Goal: Find specific page/section: Find specific page/section

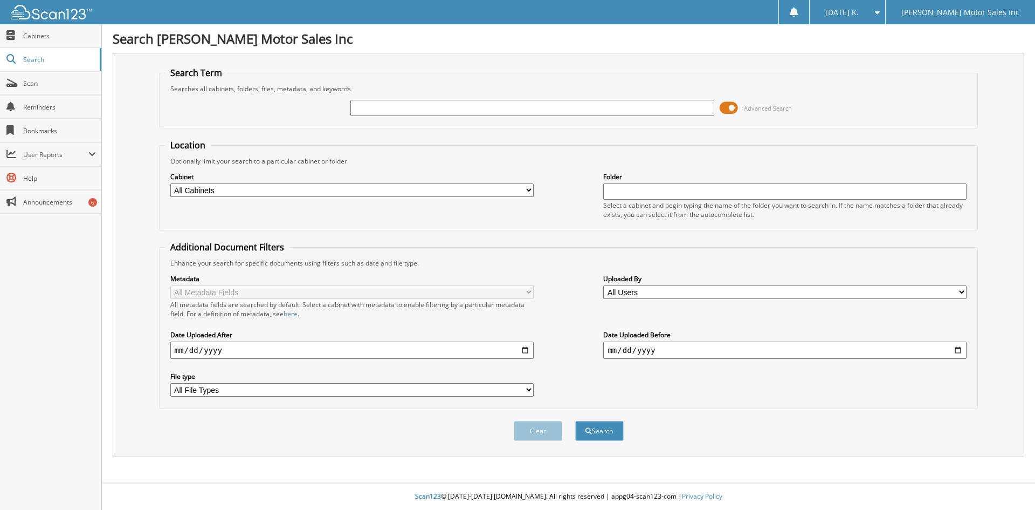
click at [400, 107] on input "text" at bounding box center [532, 108] width 363 height 16
type input "12506"
click at [575, 421] on button "Search" at bounding box center [599, 431] width 49 height 20
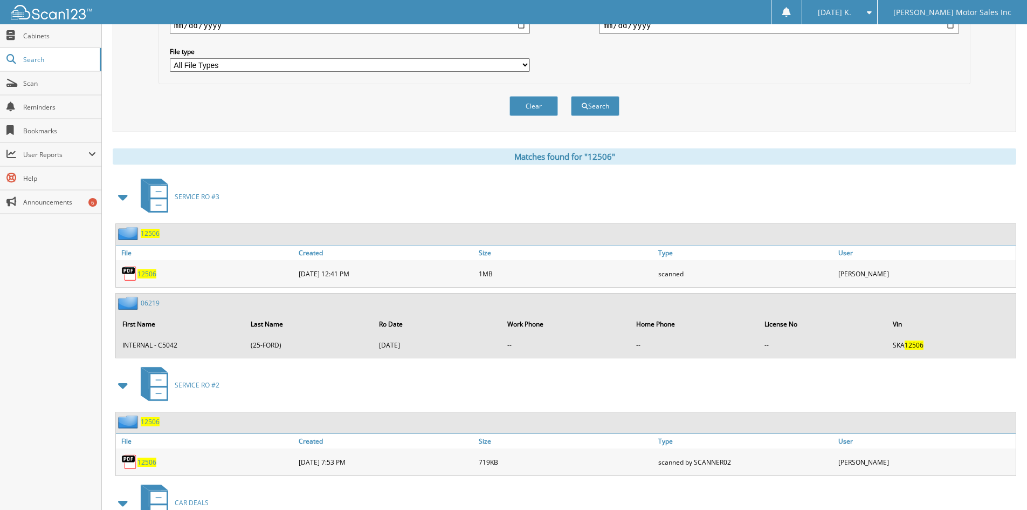
scroll to position [324, 0]
click at [142, 272] on span "12506" at bounding box center [147, 274] width 19 height 9
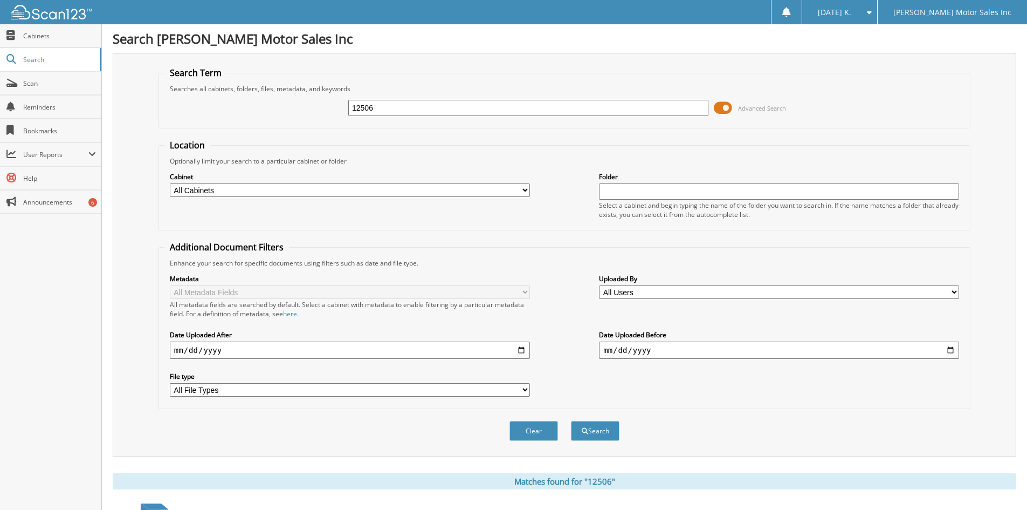
click at [433, 119] on div "12506 Advanced Search" at bounding box center [564, 107] width 800 height 29
click at [406, 111] on input "12506" at bounding box center [528, 108] width 360 height 16
type input "1"
type input "13883"
click at [571, 421] on button "Search" at bounding box center [595, 431] width 49 height 20
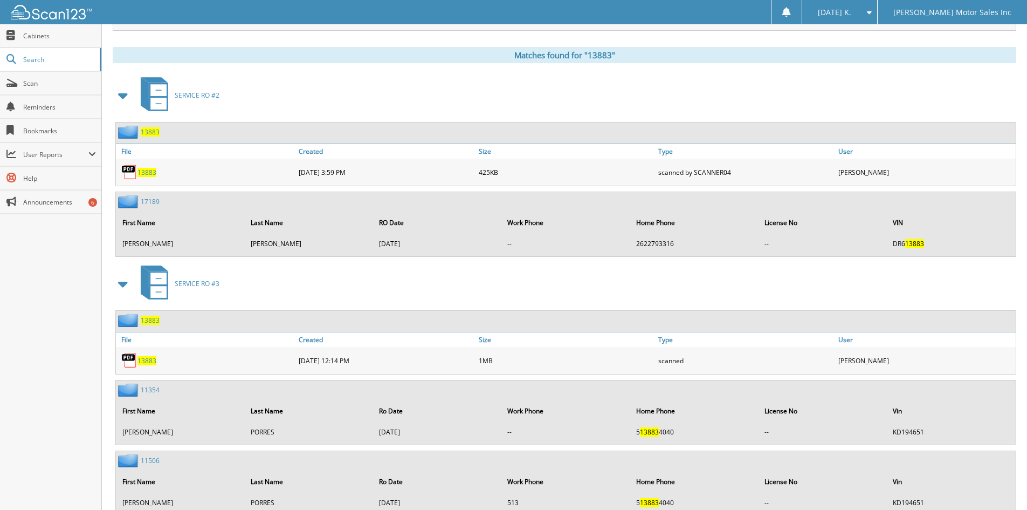
scroll to position [465, 0]
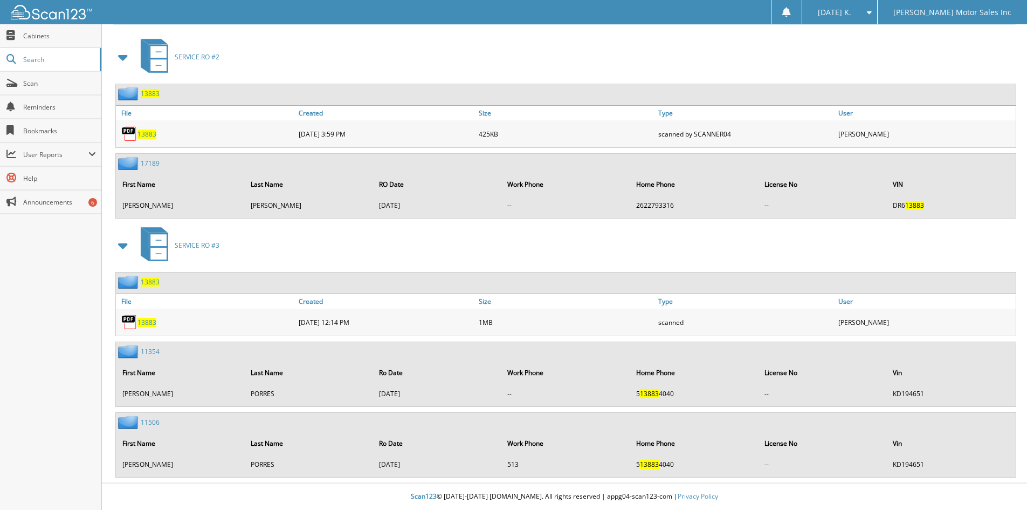
click at [146, 321] on span "13883" at bounding box center [147, 322] width 19 height 9
